Goal: Task Accomplishment & Management: Manage account settings

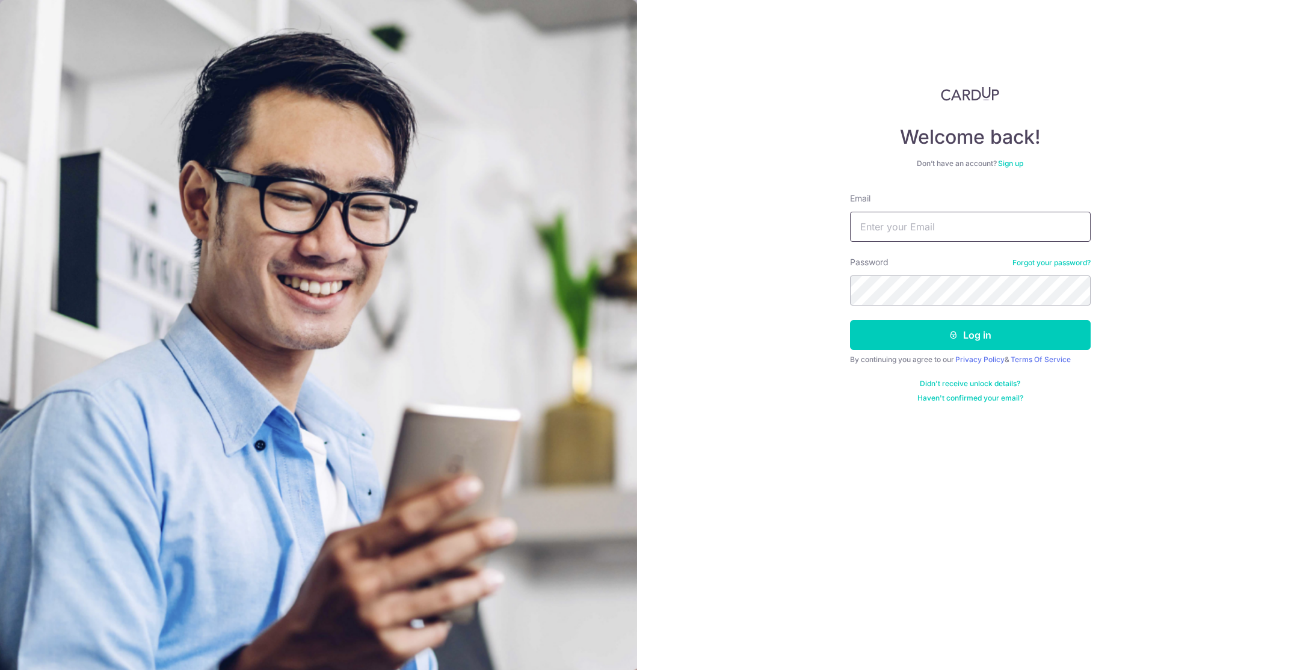
click at [916, 238] on input "Email" at bounding box center [970, 227] width 241 height 30
type input "jennjacwedding@gmail.com"
click at [944, 337] on button "Log in" at bounding box center [970, 335] width 241 height 30
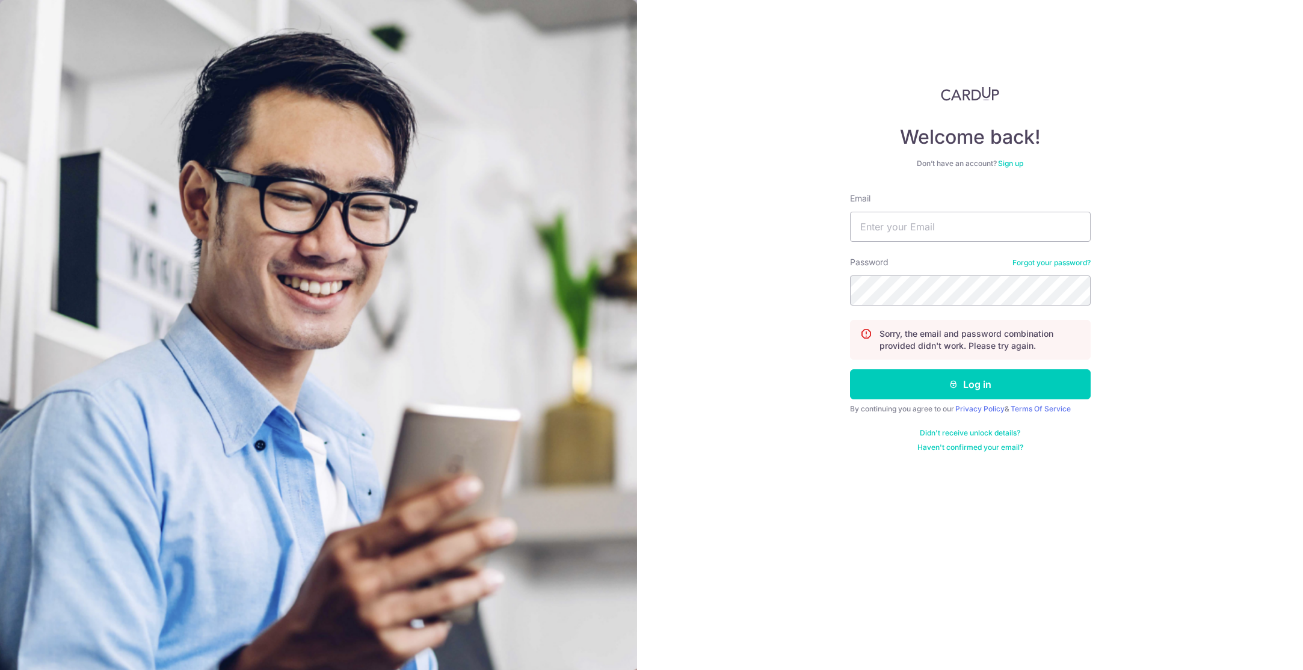
click at [1031, 261] on link "Forgot your password?" at bounding box center [1051, 263] width 78 height 10
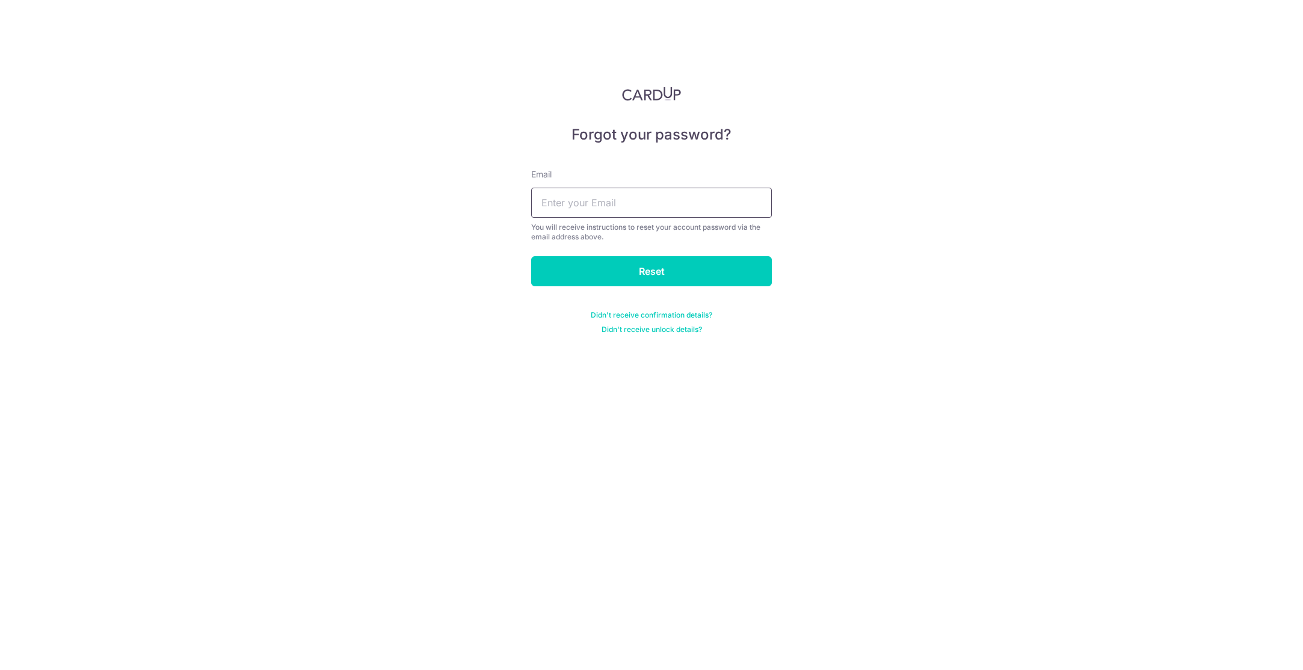
click at [638, 197] on input "text" at bounding box center [651, 203] width 241 height 30
type input "[EMAIL_ADDRESS][DOMAIN_NAME]"
click at [646, 280] on input "Reset" at bounding box center [651, 271] width 241 height 30
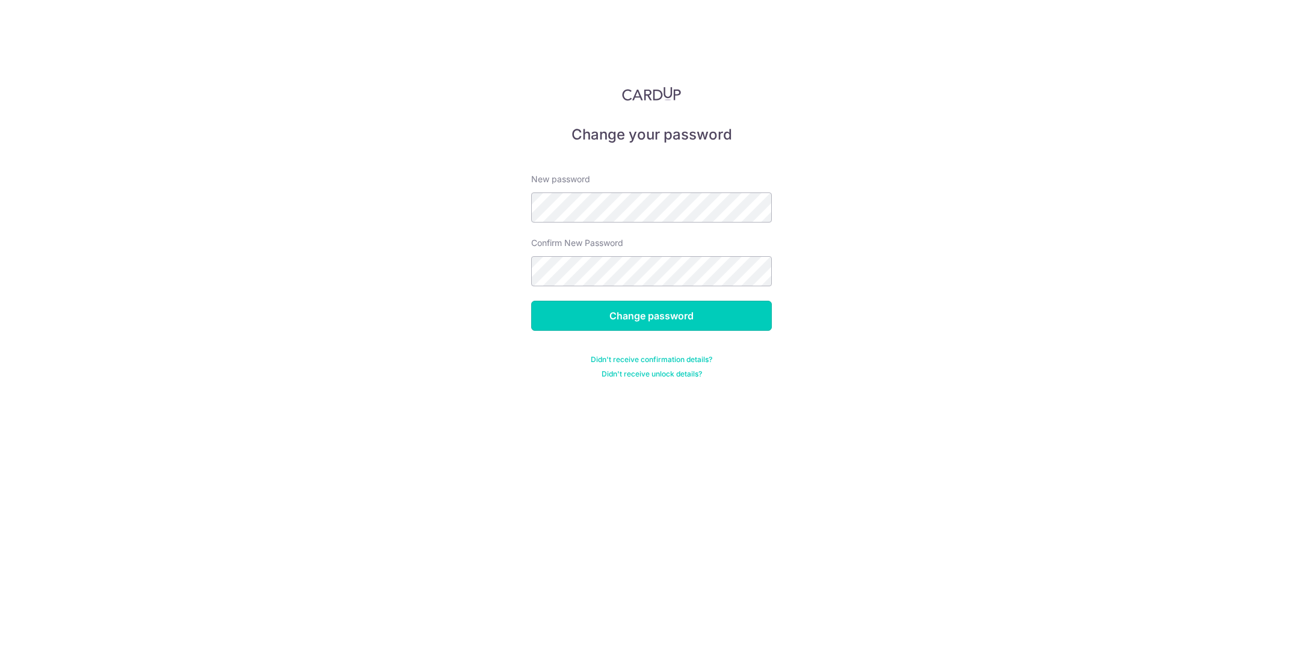
click at [666, 330] on input "Change password" at bounding box center [651, 316] width 241 height 30
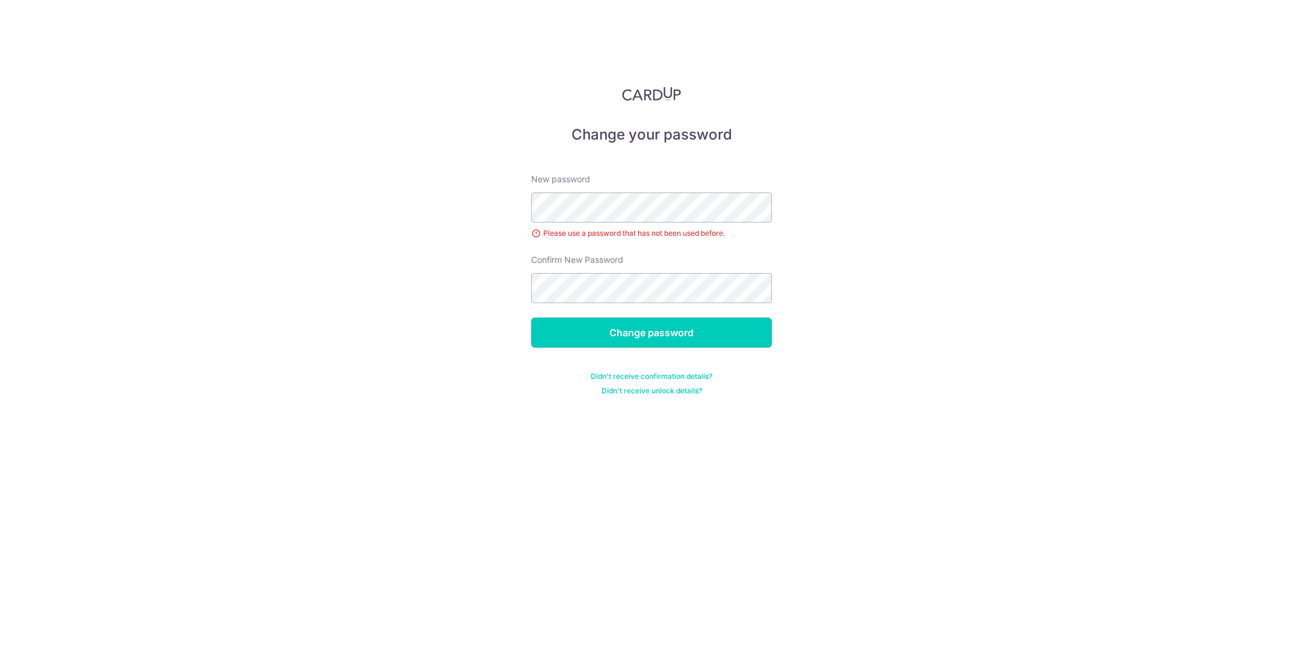
click at [624, 335] on input "Change password" at bounding box center [651, 333] width 241 height 30
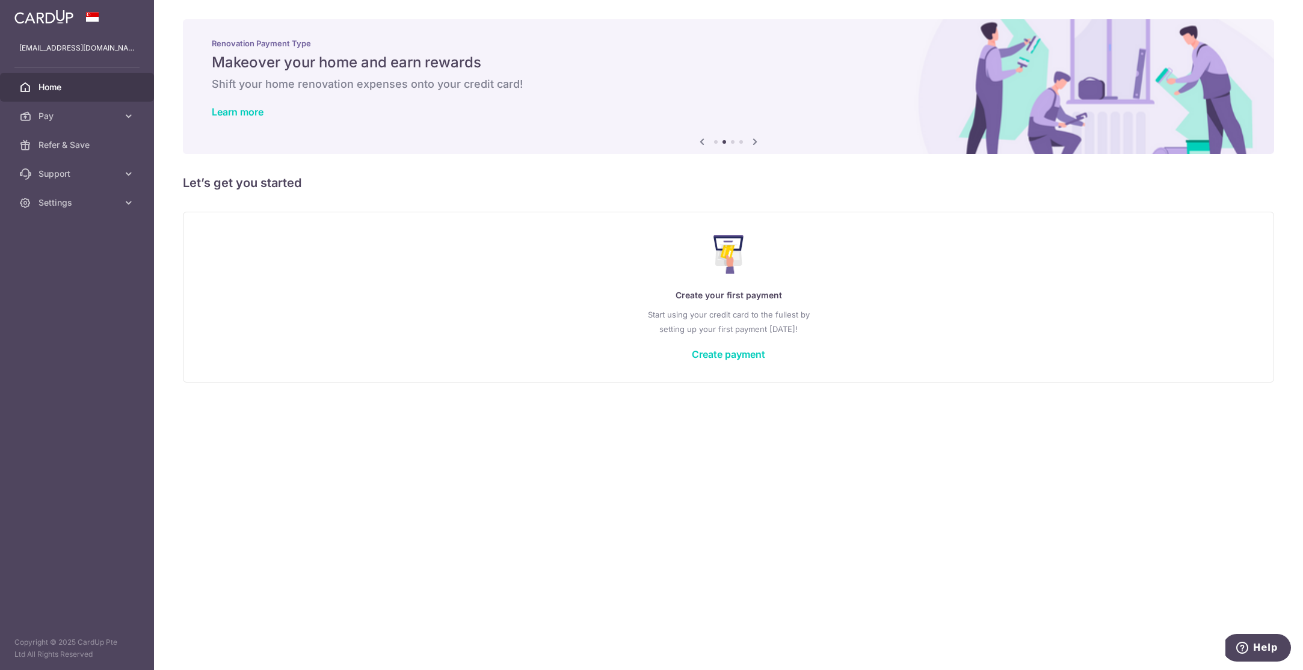
click at [440, 362] on div "Create your first payment Start using your credit card to the fullest by settin…" at bounding box center [728, 297] width 1061 height 143
click at [119, 106] on link "Pay" at bounding box center [77, 116] width 154 height 29
click at [83, 144] on span "Payments" at bounding box center [78, 145] width 79 height 12
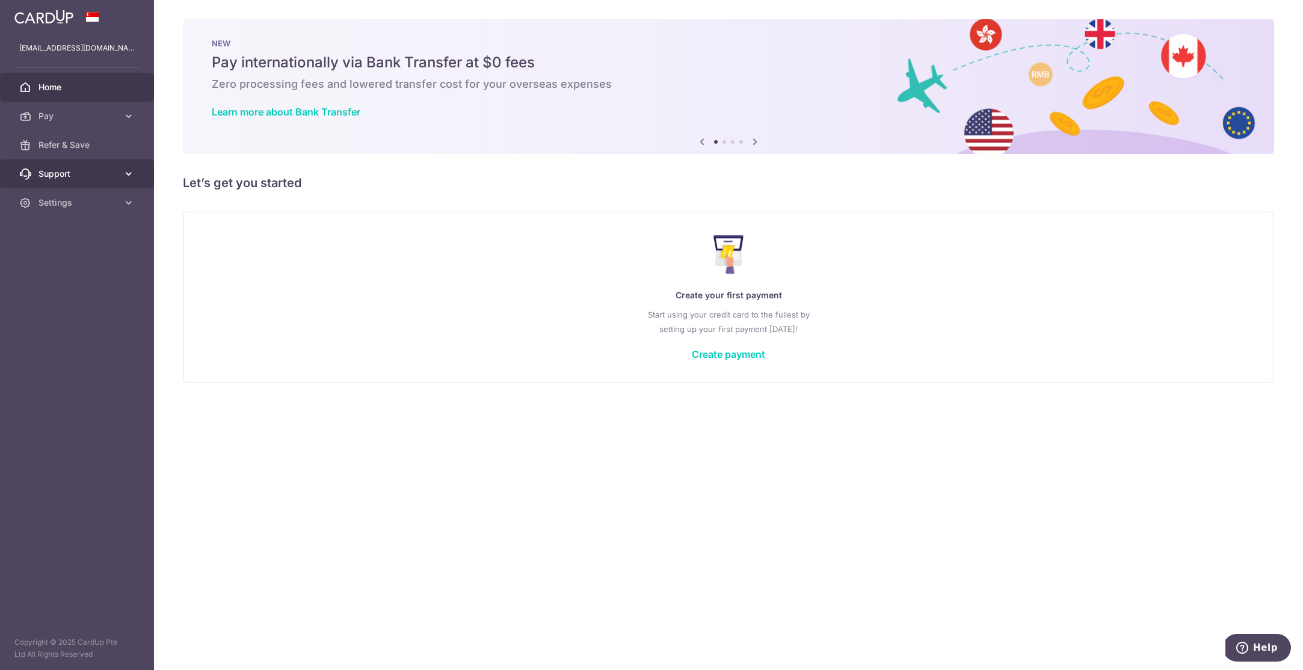
click at [81, 176] on span "Support" at bounding box center [78, 174] width 79 height 12
drag, startPoint x: 83, startPoint y: 174, endPoint x: 84, endPoint y: 164, distance: 10.2
click at [82, 174] on span "Support" at bounding box center [78, 174] width 79 height 12
click at [63, 21] on img at bounding box center [43, 17] width 59 height 14
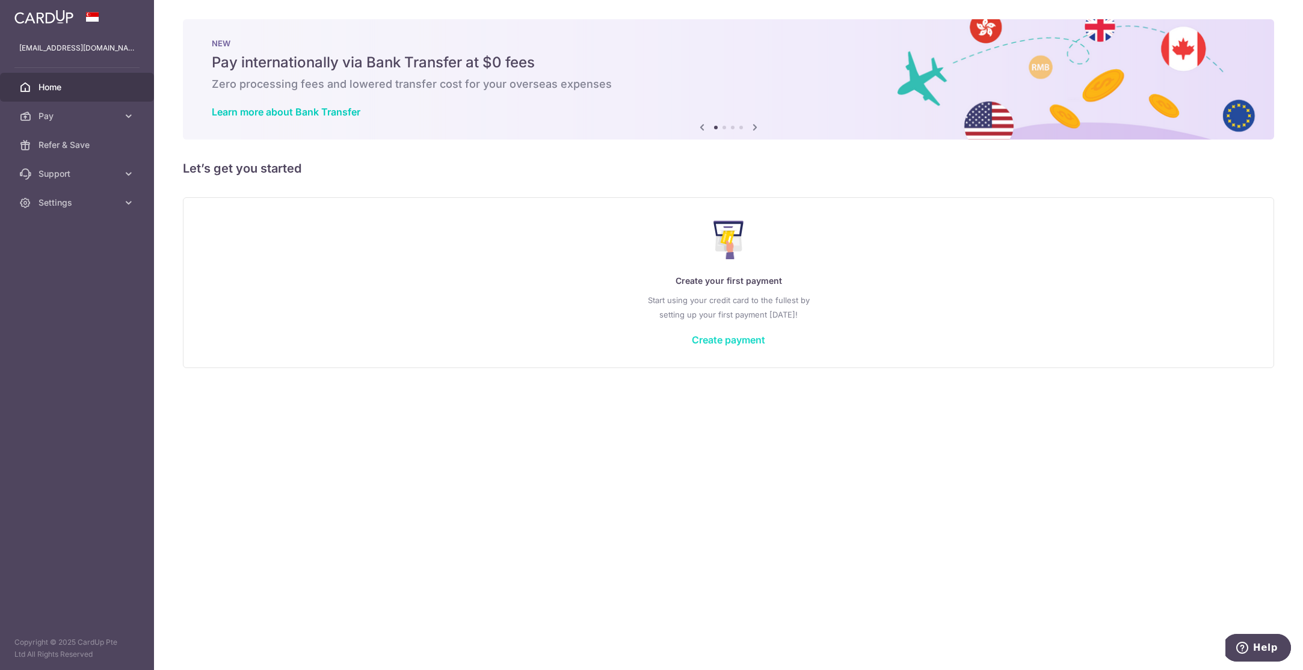
click at [706, 340] on link "Create payment" at bounding box center [728, 340] width 73 height 12
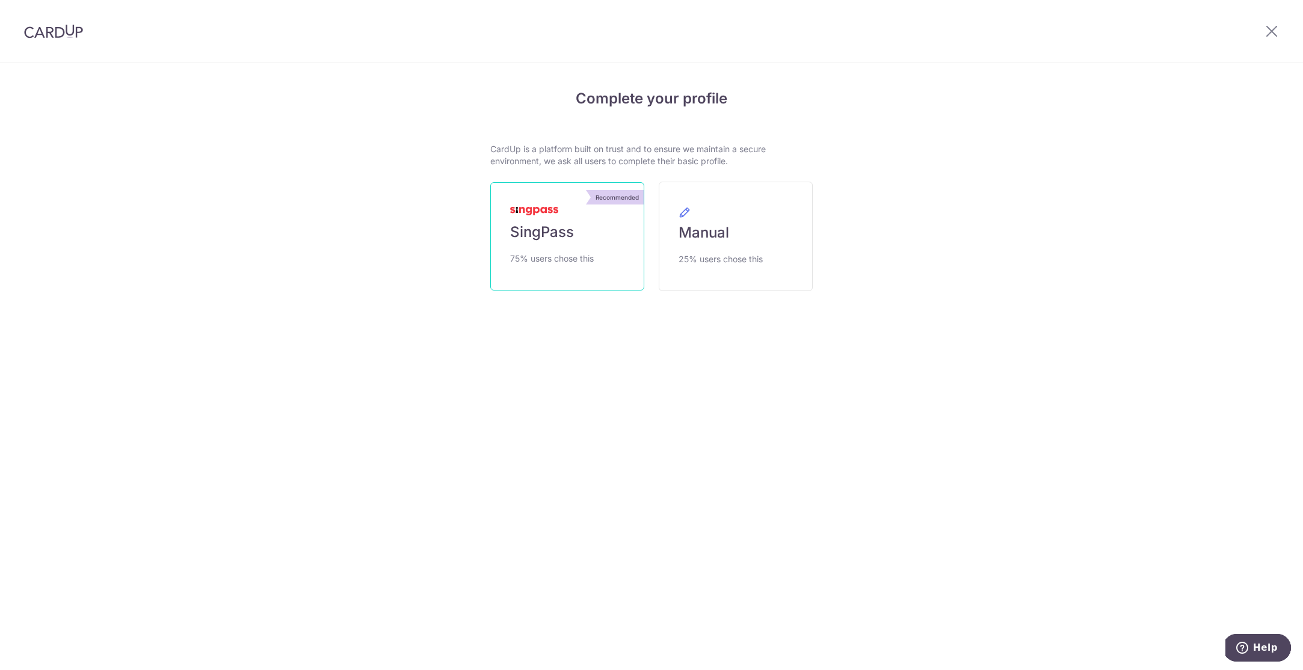
click at [548, 225] on span "SingPass" at bounding box center [542, 232] width 64 height 19
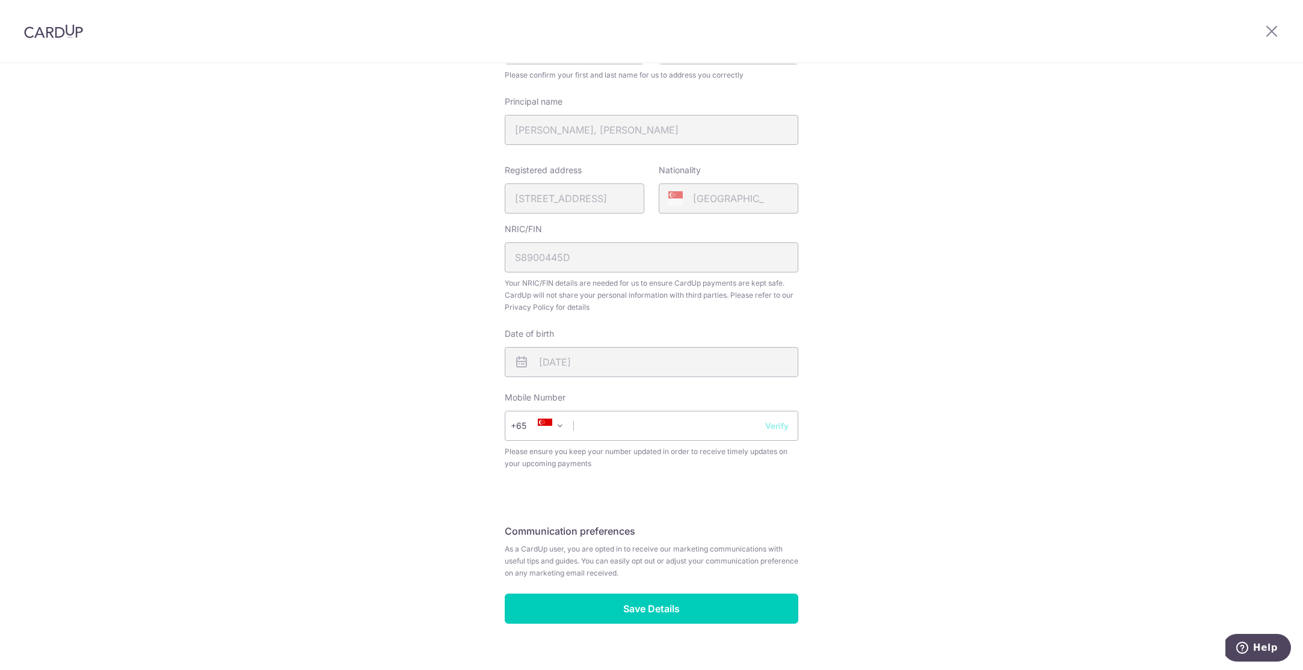
scroll to position [203, 0]
click at [615, 428] on input "text" at bounding box center [652, 423] width 294 height 30
type input "91593760"
drag, startPoint x: 439, startPoint y: 475, endPoint x: 495, endPoint y: 547, distance: 92.2
click at [439, 475] on div "Review your details Your Details Please provide your full name as per your NRIC…" at bounding box center [651, 273] width 1303 height 827
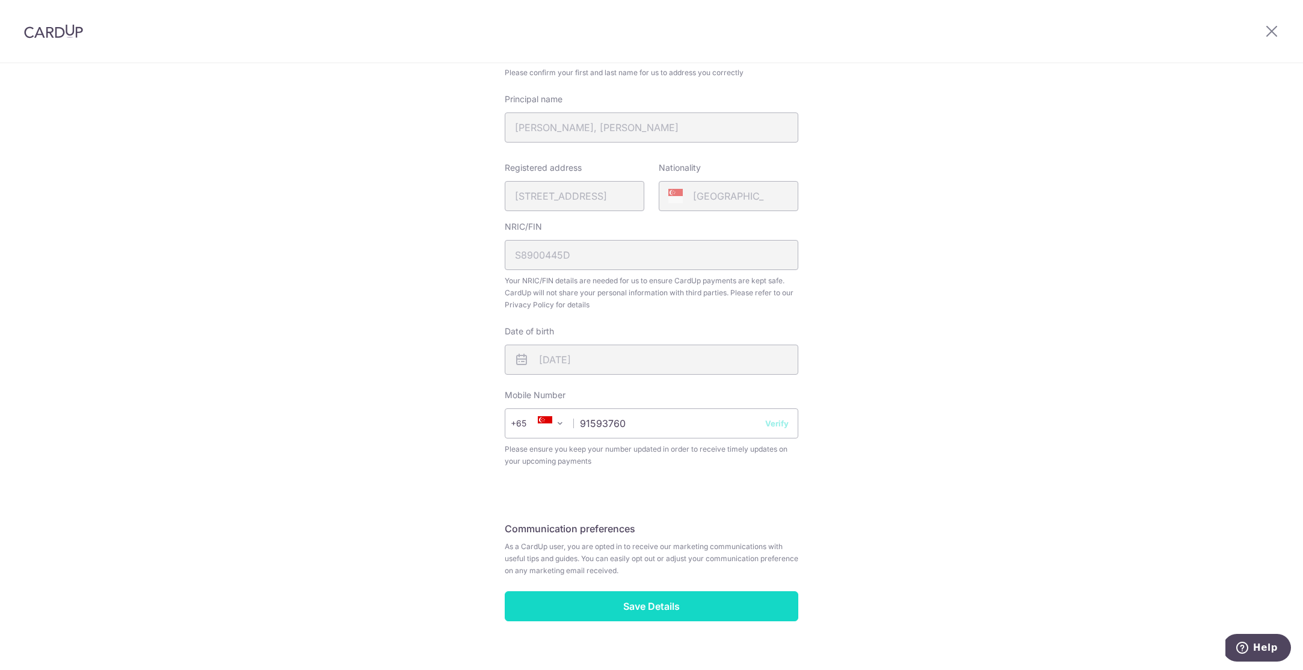
click at [637, 612] on input "Save Details" at bounding box center [652, 606] width 294 height 30
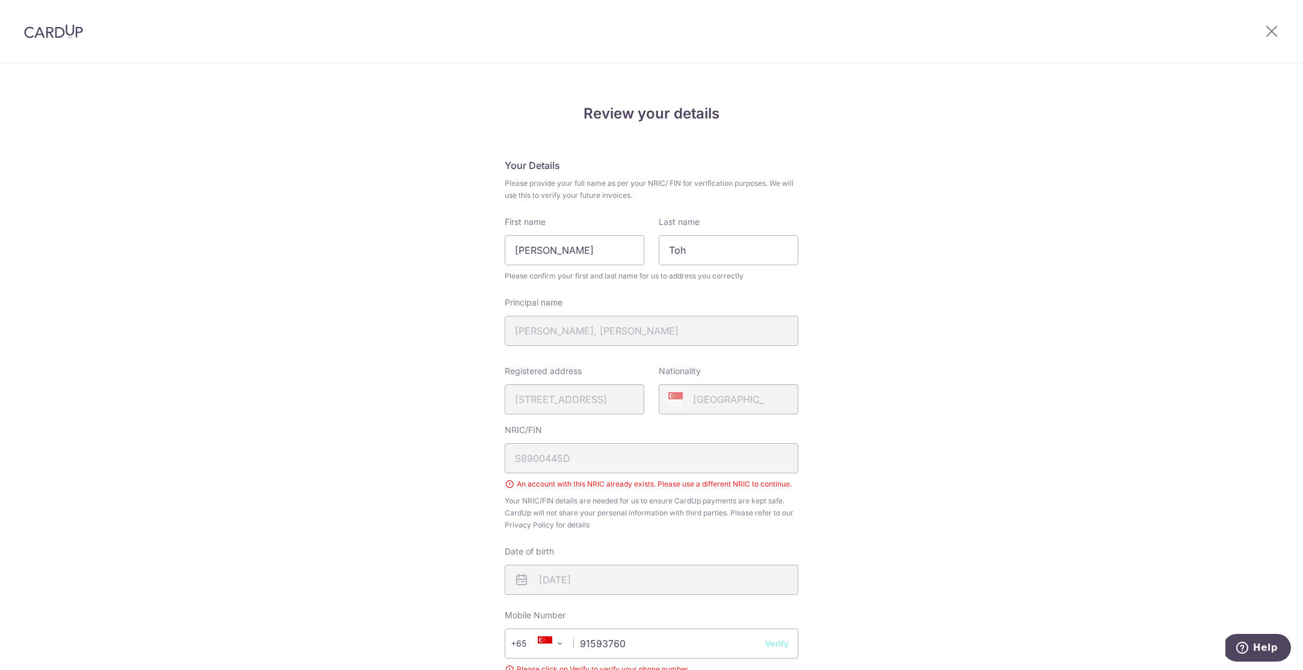
click at [1263, 26] on div at bounding box center [1271, 31] width 63 height 63
click at [1277, 32] on icon at bounding box center [1271, 30] width 14 height 15
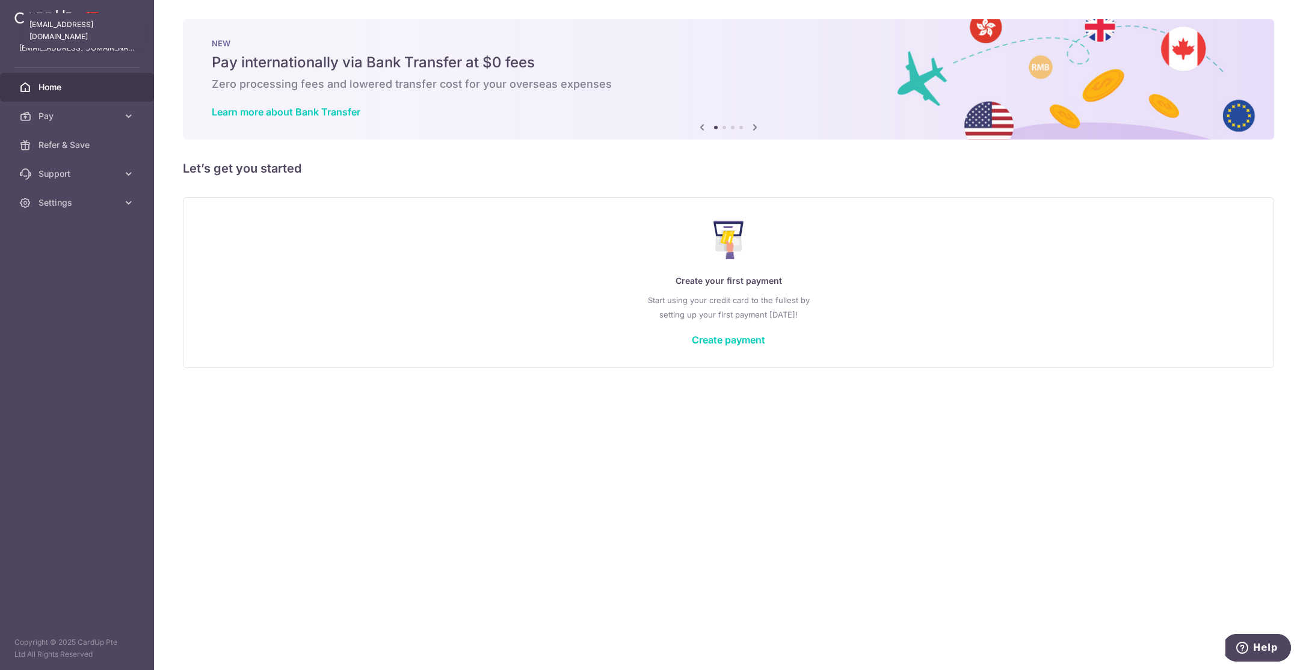
click at [65, 49] on p "[EMAIL_ADDRESS][DOMAIN_NAME]" at bounding box center [77, 48] width 116 height 12
click at [130, 207] on icon at bounding box center [129, 203] width 12 height 12
click at [77, 271] on link "Logout" at bounding box center [77, 260] width 154 height 29
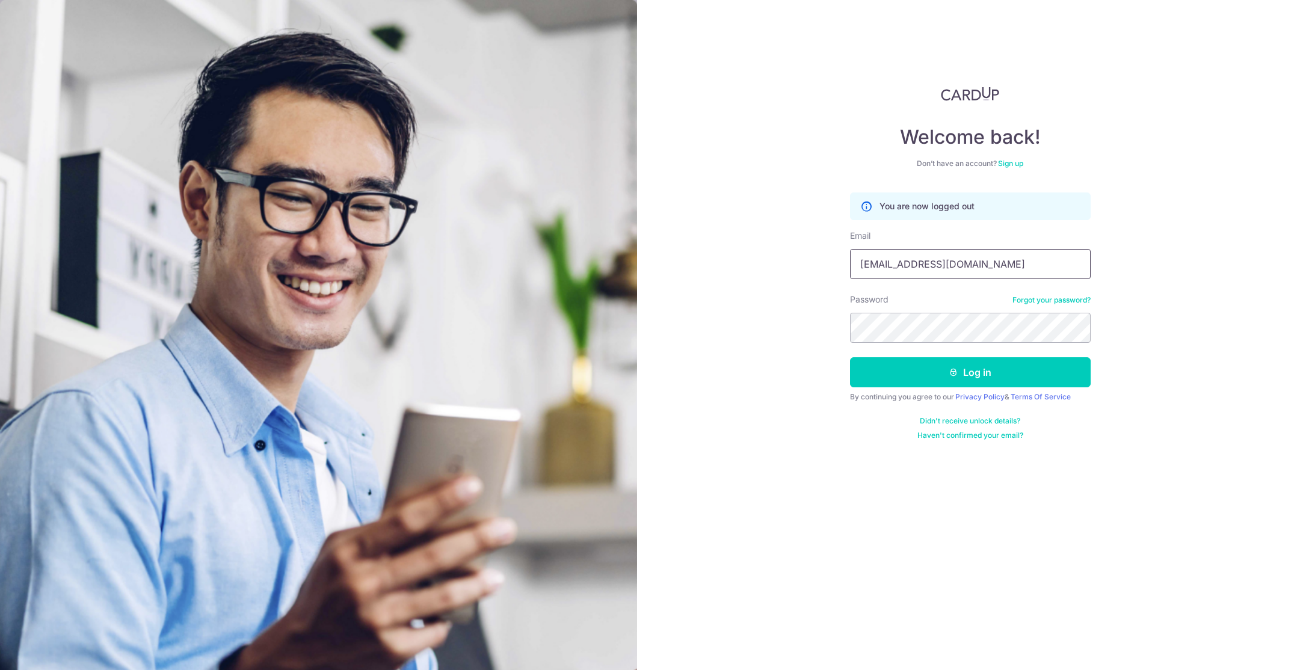
drag, startPoint x: 916, startPoint y: 265, endPoint x: 818, endPoint y: 258, distance: 97.7
click at [818, 258] on div "Welcome back! Don’t have an account? Sign up You are now logged out Email jennj…" at bounding box center [970, 335] width 666 height 670
type input "jackson.toh.zx@gmail.com"
click at [963, 364] on button "Log in" at bounding box center [970, 372] width 241 height 30
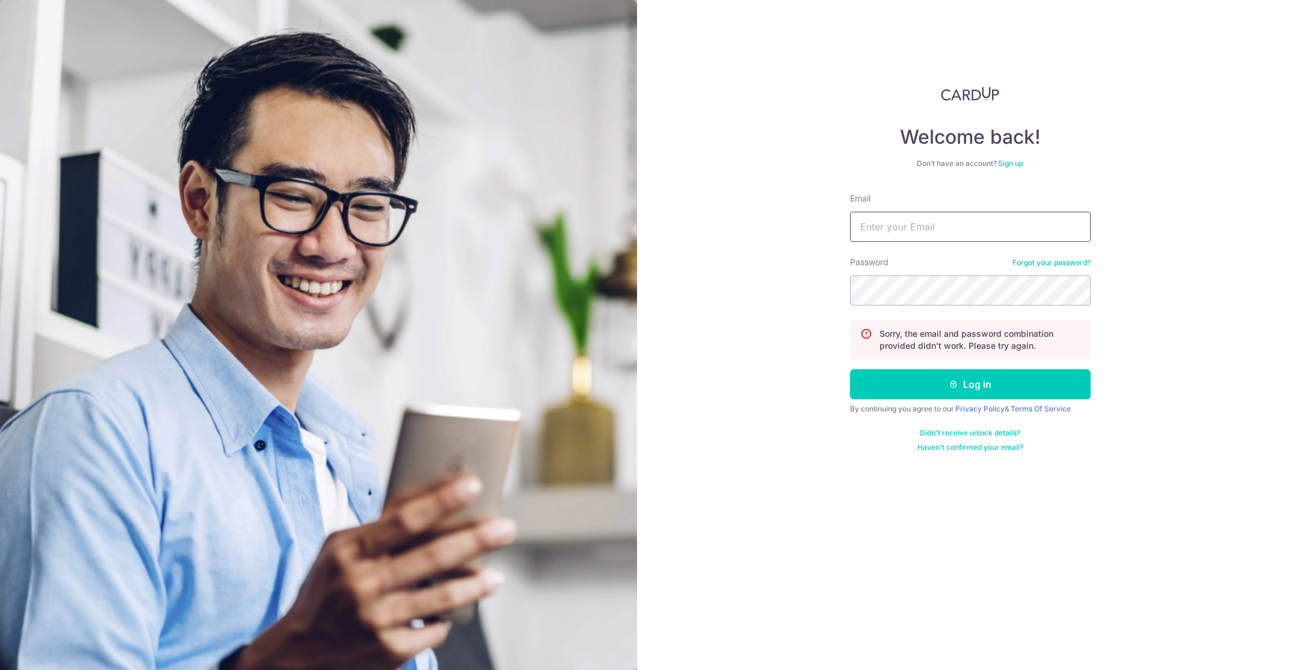
type input "jennjacwedding@gmail.com"
click at [1045, 260] on link "Forgot your password?" at bounding box center [1051, 263] width 78 height 10
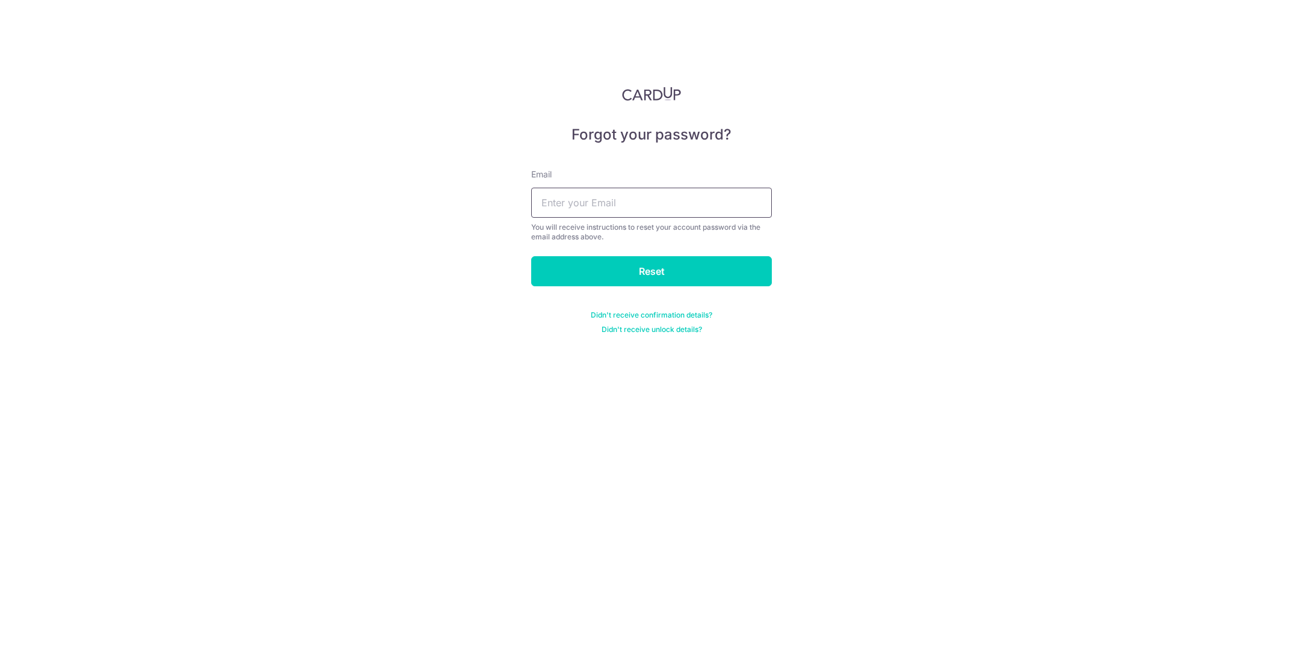
click at [620, 188] on input "text" at bounding box center [651, 203] width 241 height 30
type input "[PERSON_NAME][EMAIL_ADDRESS][DOMAIN_NAME]"
click at [642, 272] on input "Reset" at bounding box center [651, 271] width 241 height 30
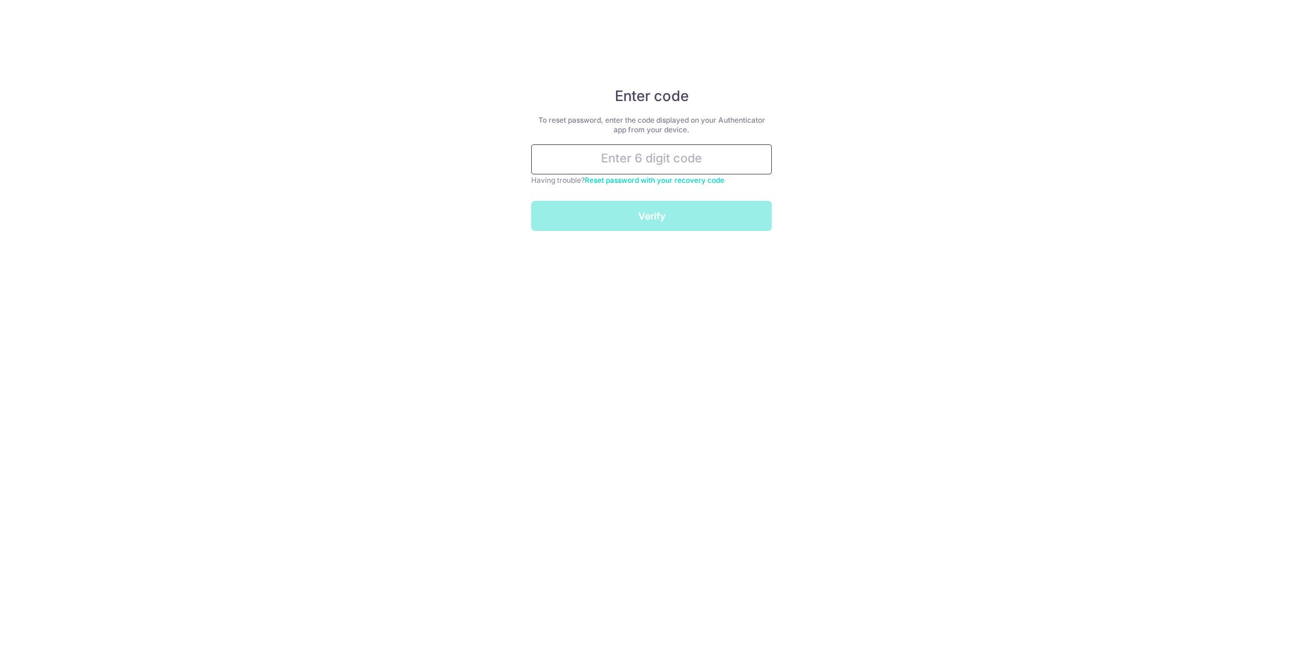
click at [712, 158] on input "text" at bounding box center [651, 159] width 241 height 30
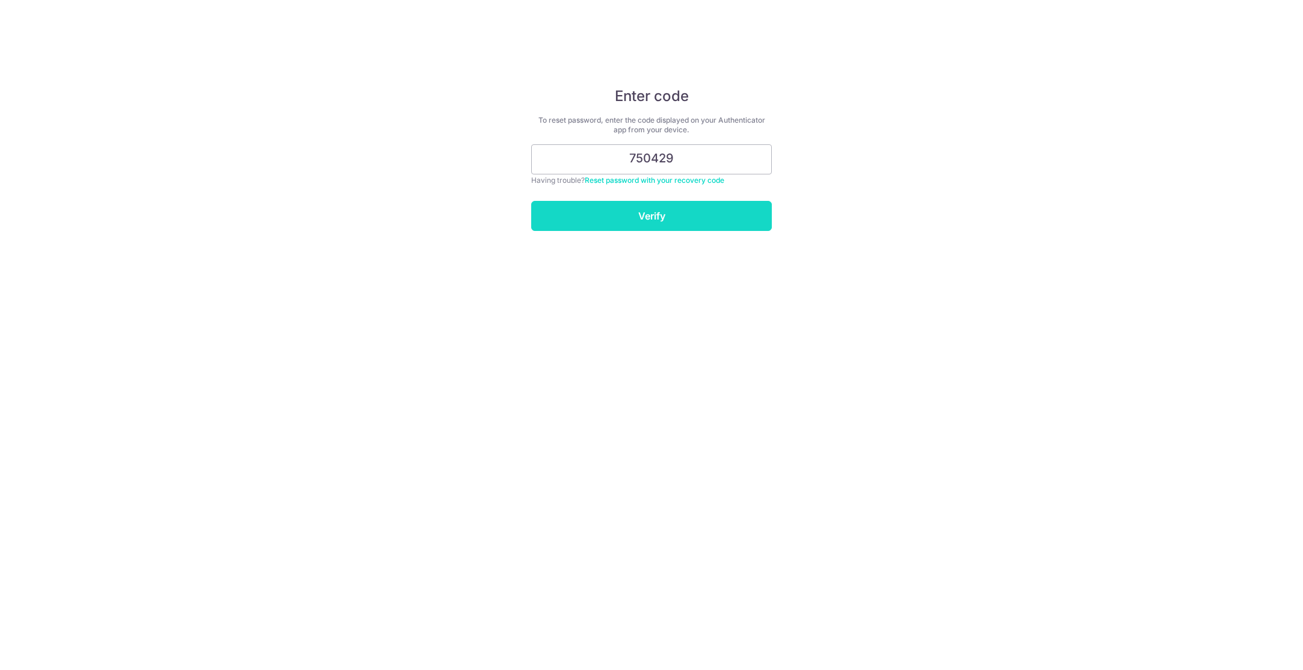
type input "750429"
click at [692, 223] on input "Verify" at bounding box center [651, 216] width 241 height 30
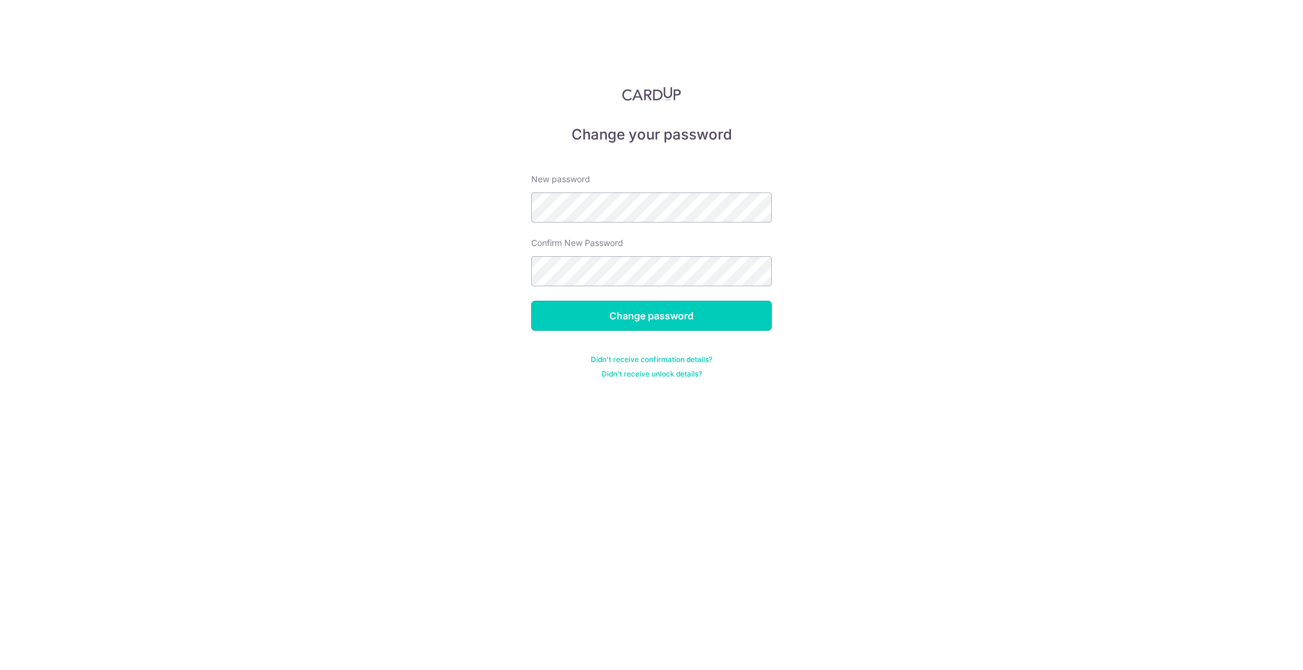
click at [537, 320] on input "Change password" at bounding box center [651, 316] width 241 height 30
